Goal: Communication & Community: Answer question/provide support

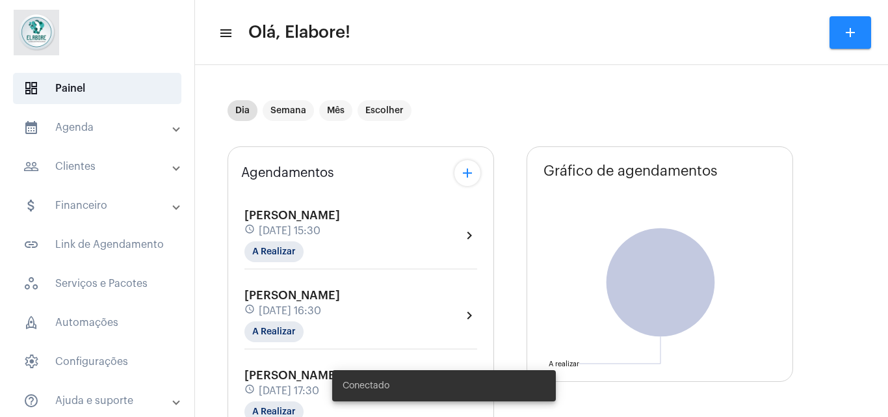
click at [340, 238] on div "Everson Rios Dos Santos Filho schedule 9 de outubro às 15:30 A Realizar" at bounding box center [292, 235] width 96 height 53
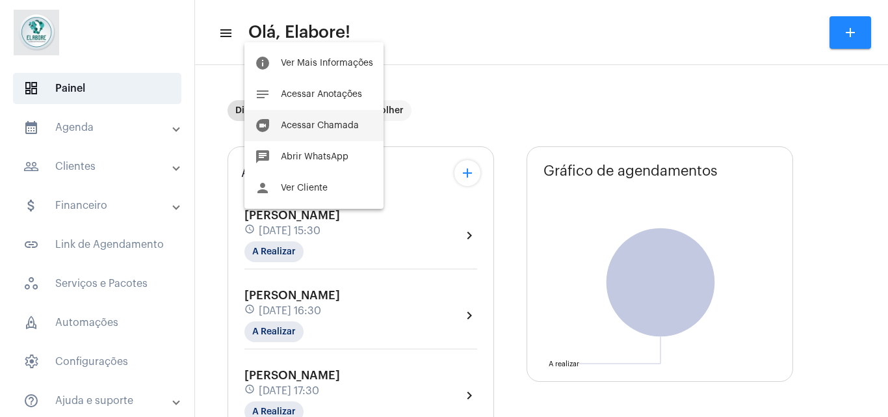
click at [329, 134] on button "duo [PERSON_NAME]" at bounding box center [313, 125] width 139 height 31
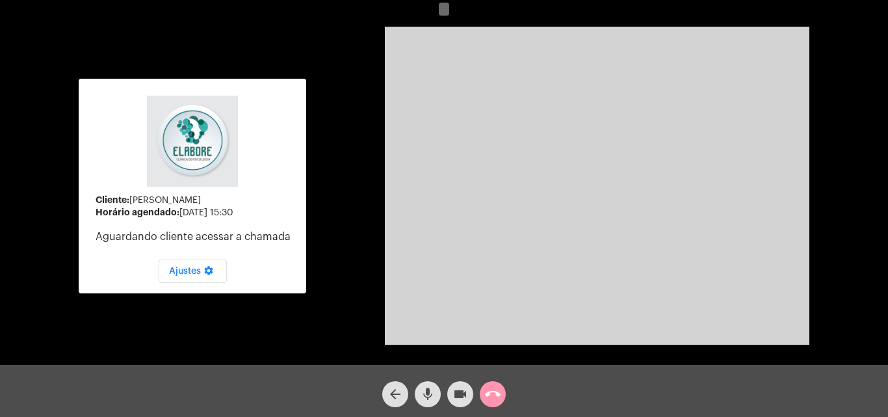
click at [453, 389] on mat-icon "videocam" at bounding box center [460, 394] width 16 height 16
click at [439, 392] on button "mic" at bounding box center [428, 394] width 26 height 26
click at [157, 333] on div "Cliente: Everson Rios Dos Santos Filho Horário agendado: 9 de outubro às 15:30 …" at bounding box center [193, 185] width 228 height 361
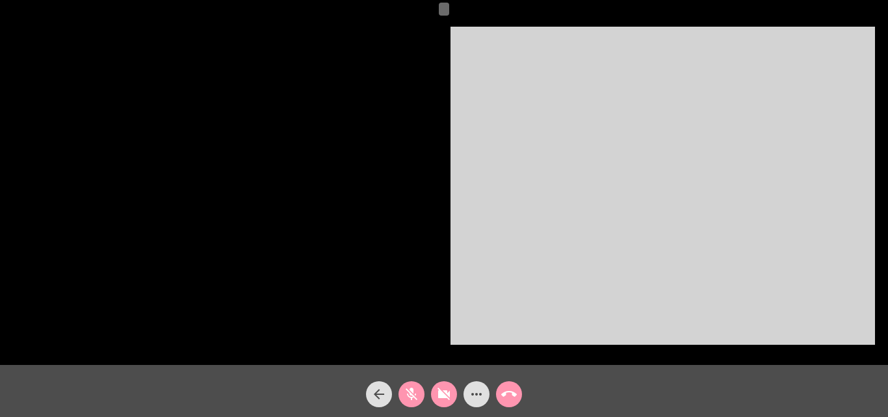
click at [525, 219] on video at bounding box center [663, 186] width 425 height 318
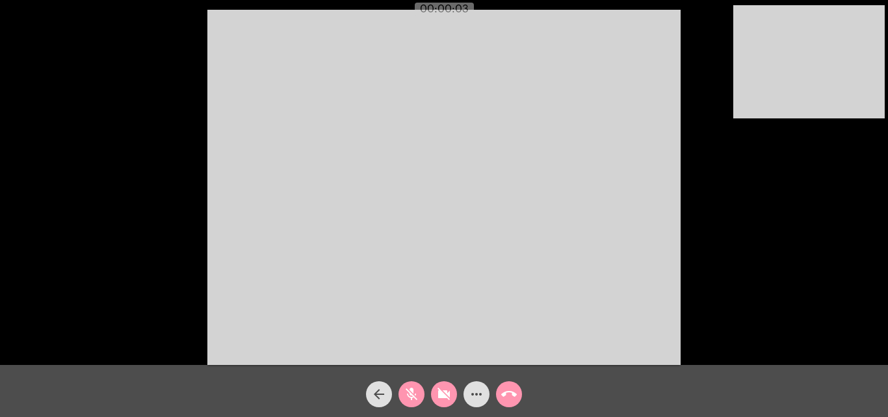
click at [445, 401] on mat-icon "videocam_off" at bounding box center [444, 394] width 16 height 16
click at [422, 400] on button "mic_off" at bounding box center [412, 394] width 26 height 26
click at [631, 410] on div "arrow_back mic videocam more_horiz call_end" at bounding box center [444, 391] width 888 height 52
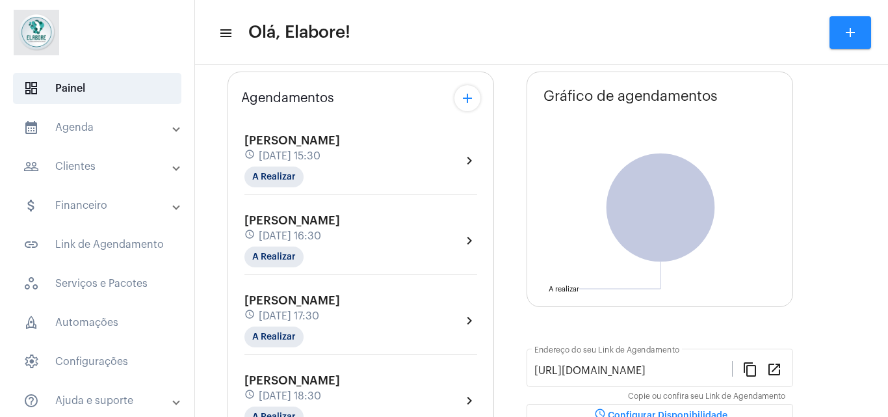
scroll to position [30, 0]
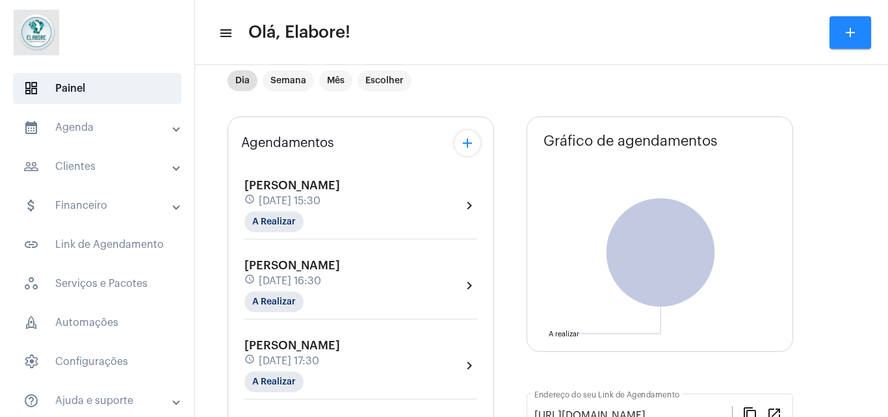
click at [340, 193] on div "Everson Rios Dos Santos Filho schedule 9 de outubro às 15:30 A Realizar" at bounding box center [292, 205] width 96 height 53
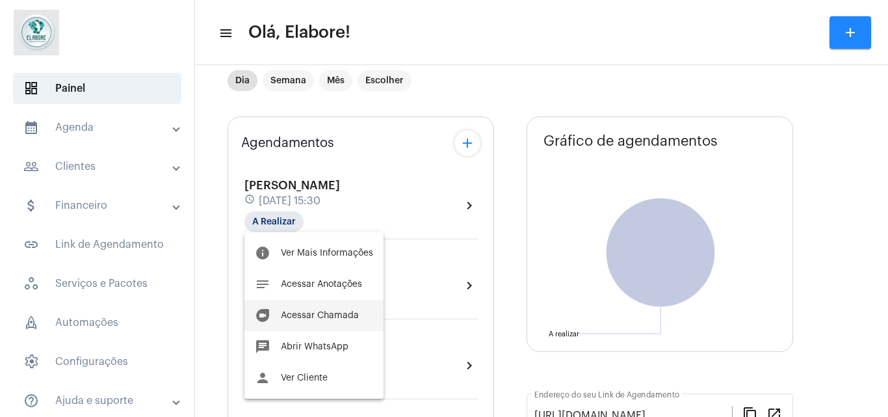
click at [322, 317] on span "Acessar Chamada" at bounding box center [320, 315] width 78 height 9
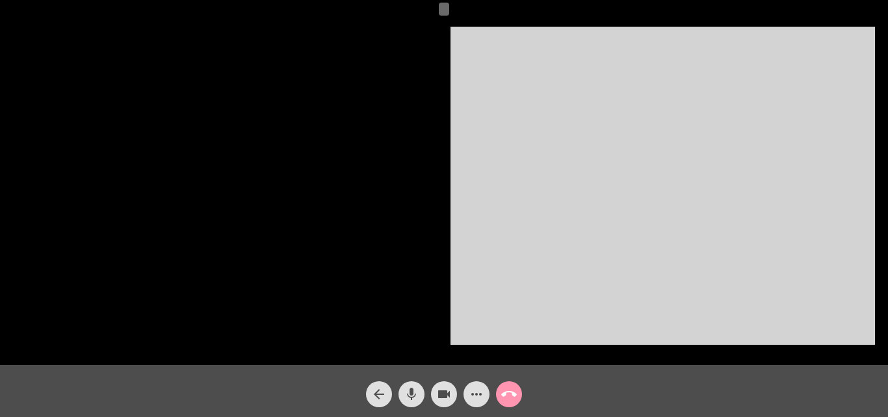
click at [358, 237] on div at bounding box center [225, 185] width 425 height 361
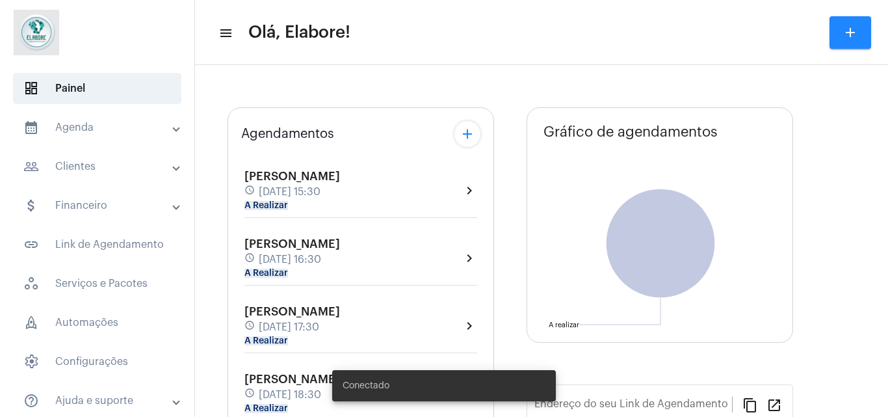
type input "[URL][DOMAIN_NAME]"
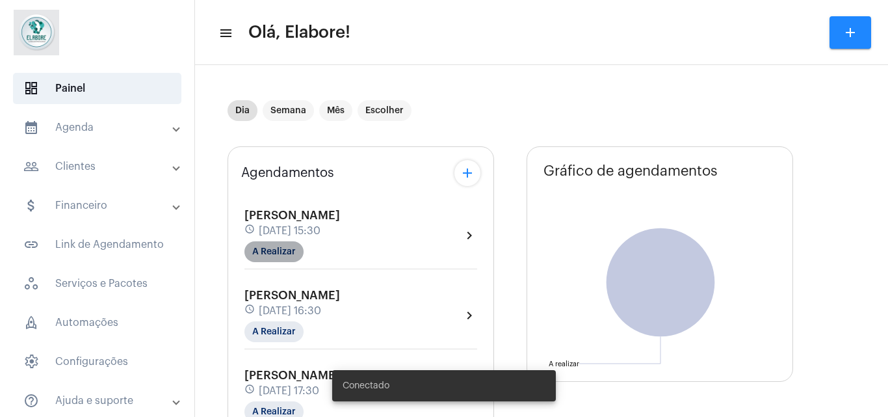
click at [267, 247] on mat-chip "A Realizar" at bounding box center [273, 251] width 59 height 21
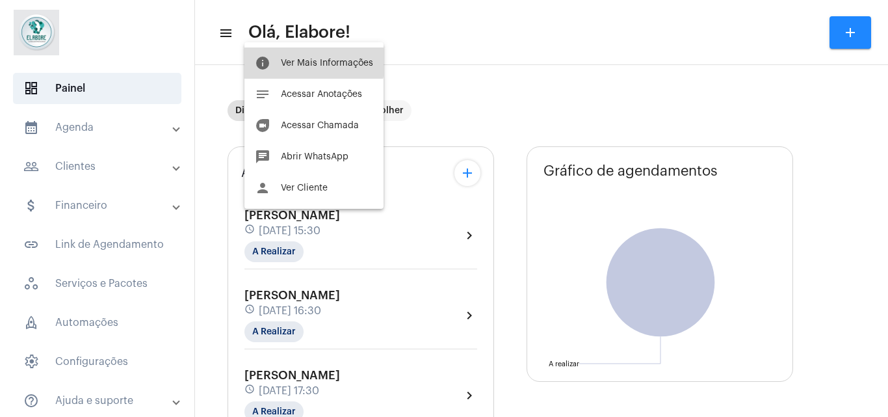
click at [309, 59] on span "Ver Mais Informações" at bounding box center [327, 63] width 92 height 9
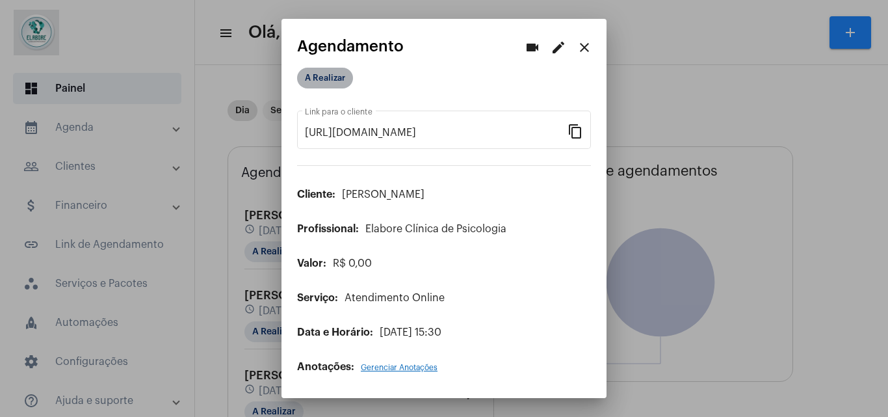
click at [330, 86] on mat-chip "A Realizar" at bounding box center [325, 78] width 56 height 21
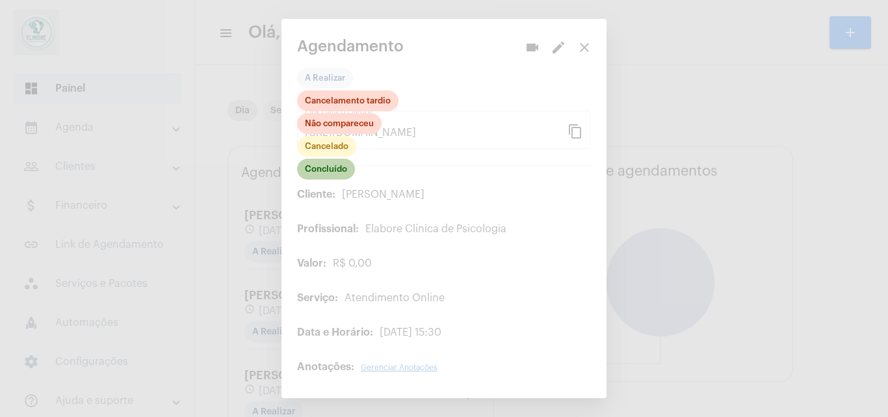
click at [335, 173] on mat-chip "Concluído" at bounding box center [326, 169] width 58 height 21
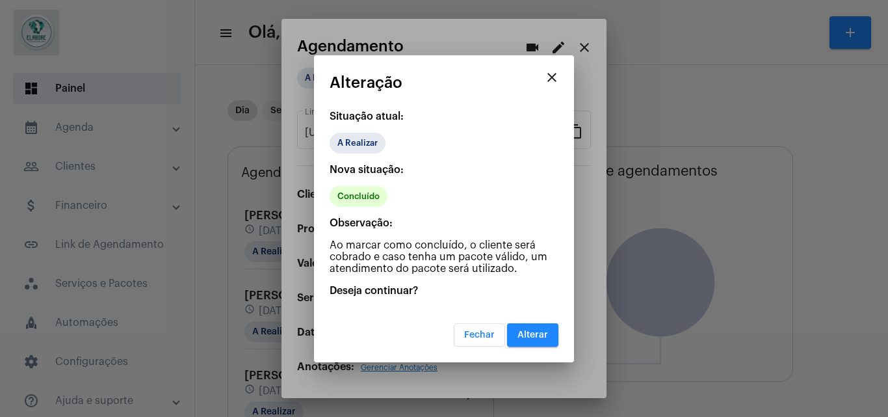
click at [529, 335] on span "Alterar" at bounding box center [533, 334] width 31 height 9
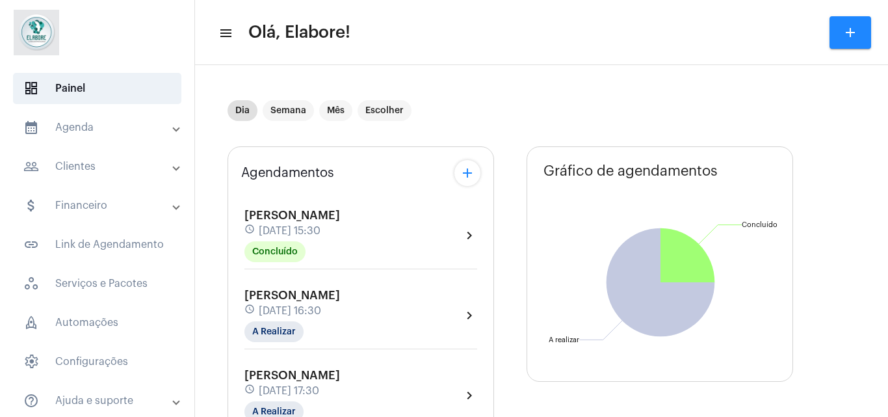
click at [452, 298] on div "[PERSON_NAME] schedule [DATE] 16:30 A Realizar chevron_right" at bounding box center [360, 315] width 233 height 53
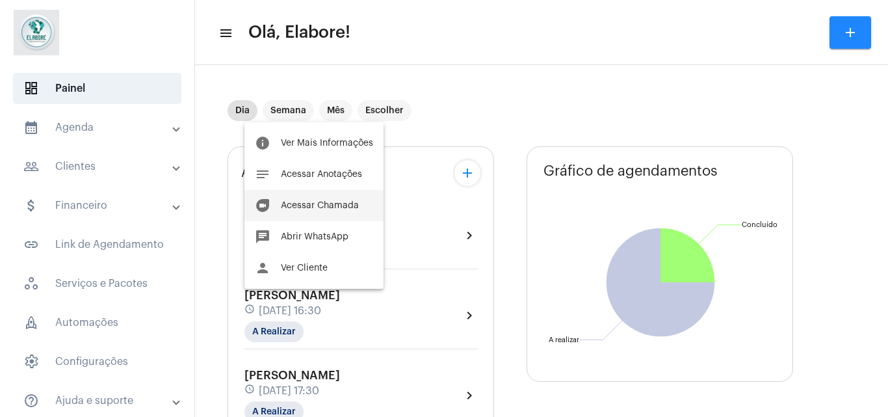
click at [321, 208] on span "Acessar Chamada" at bounding box center [320, 205] width 78 height 9
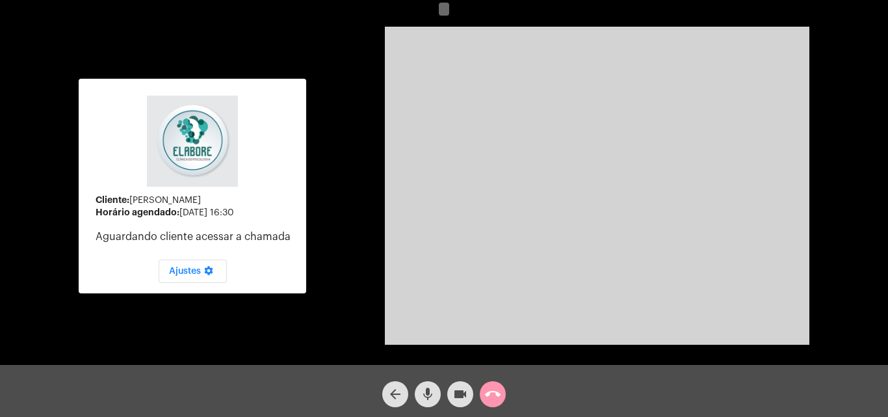
click at [429, 393] on mat-icon "mic" at bounding box center [428, 394] width 16 height 16
click at [449, 395] on button "videocam" at bounding box center [460, 394] width 26 height 26
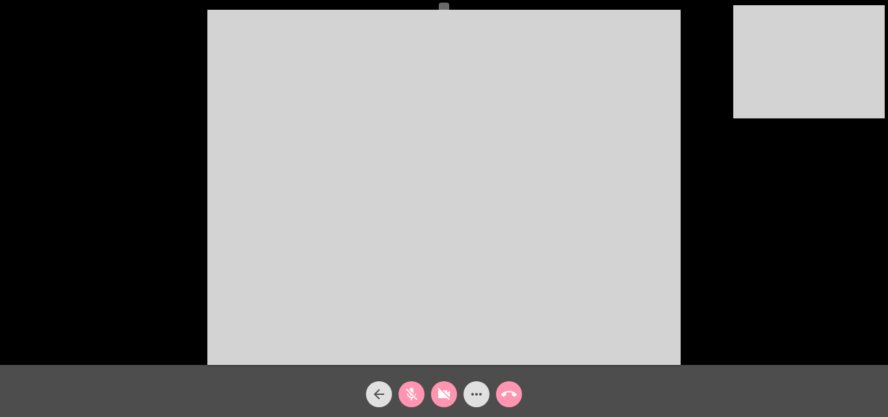
click at [449, 395] on mat-icon "videocam_off" at bounding box center [444, 394] width 16 height 16
click at [412, 395] on mat-icon "mic_off" at bounding box center [412, 394] width 16 height 16
click at [137, 322] on div "Acessando Câmera e Microfone..." at bounding box center [443, 185] width 885 height 365
click at [387, 387] on button "arrow_back" at bounding box center [379, 394] width 26 height 26
